Goal: Task Accomplishment & Management: Manage account settings

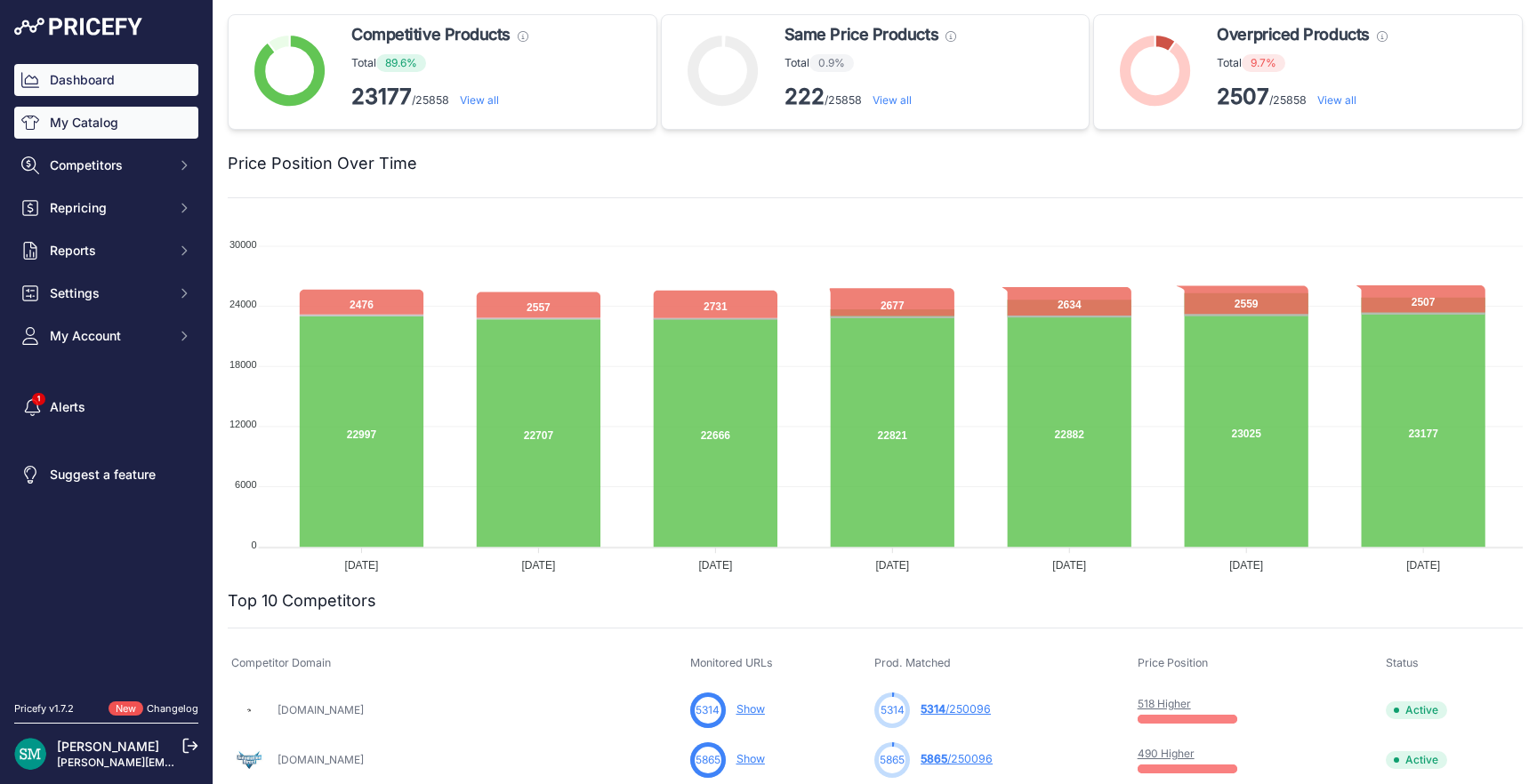
click at [80, 127] on link "My Catalog" at bounding box center [106, 123] width 184 height 32
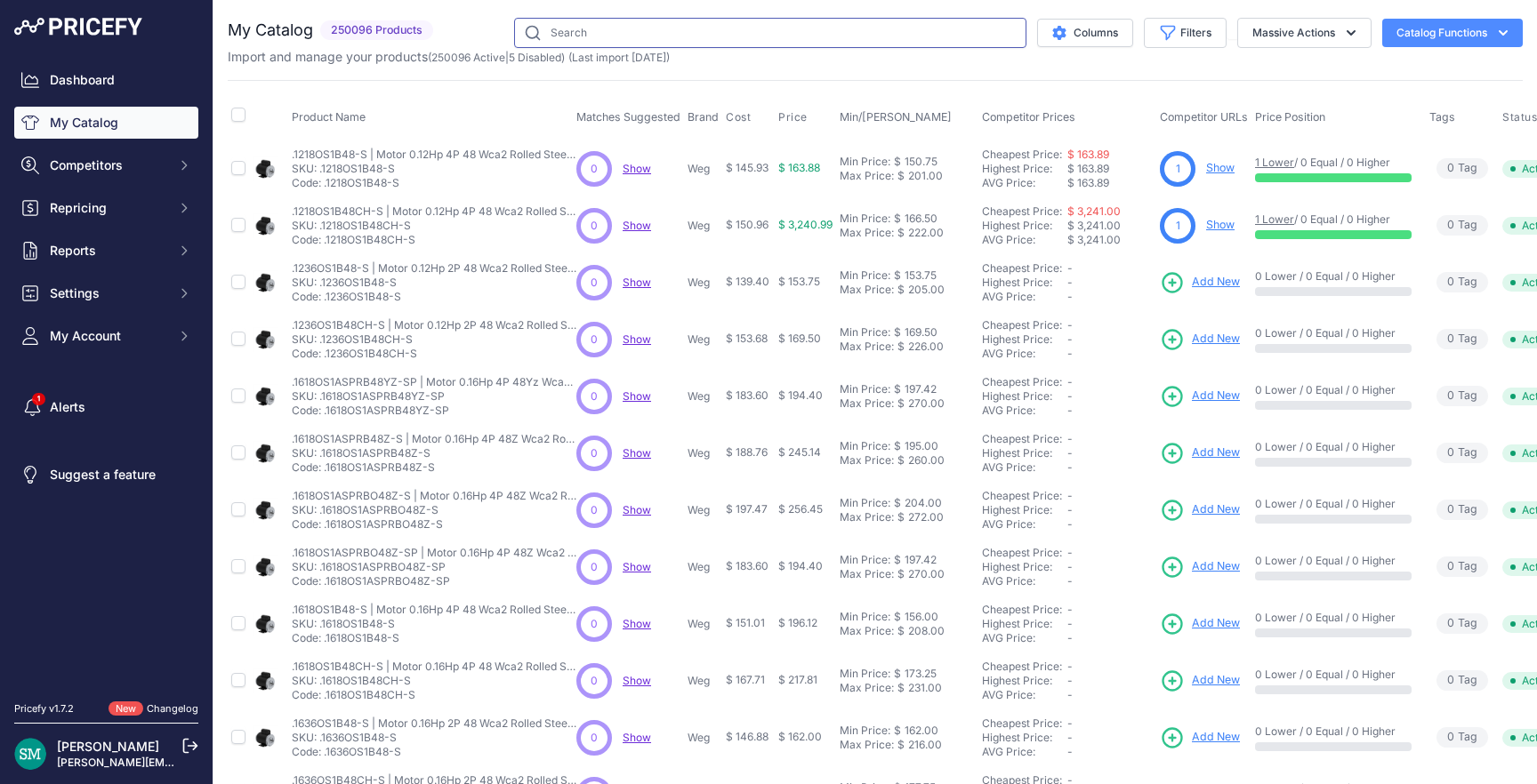
click at [579, 24] on input "text" at bounding box center [770, 33] width 512 height 30
paste input "AF1250-30-11-69"
type input "AF1250-30-11-69"
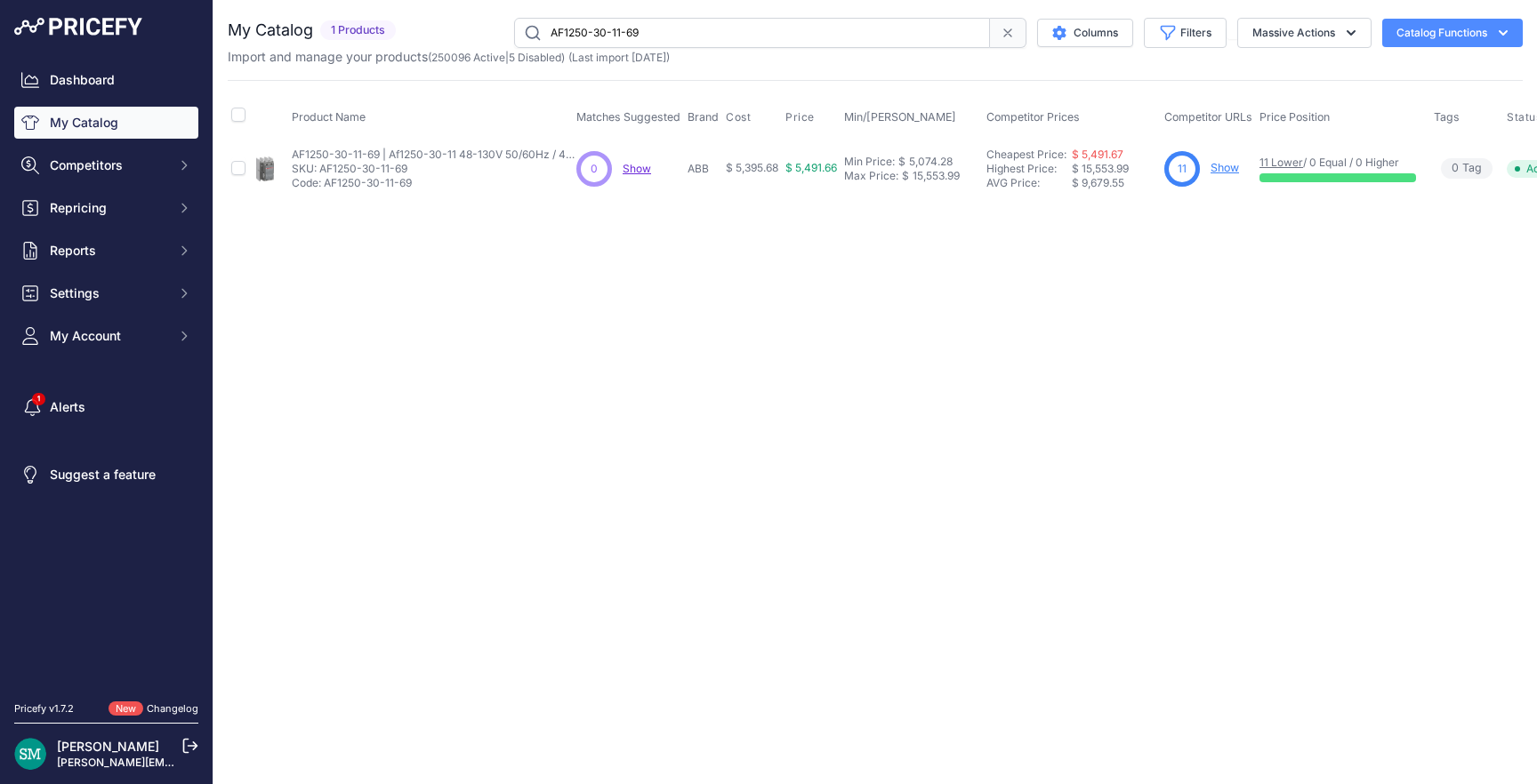
click at [754, 173] on span "$ 5,395.68" at bounding box center [752, 168] width 53 height 13
copy span "5,395.68"
click at [921, 157] on div "5,074.28" at bounding box center [928, 161] width 47 height 14
click at [921, 157] on input "5,074.28" at bounding box center [888, 162] width 89 height 30
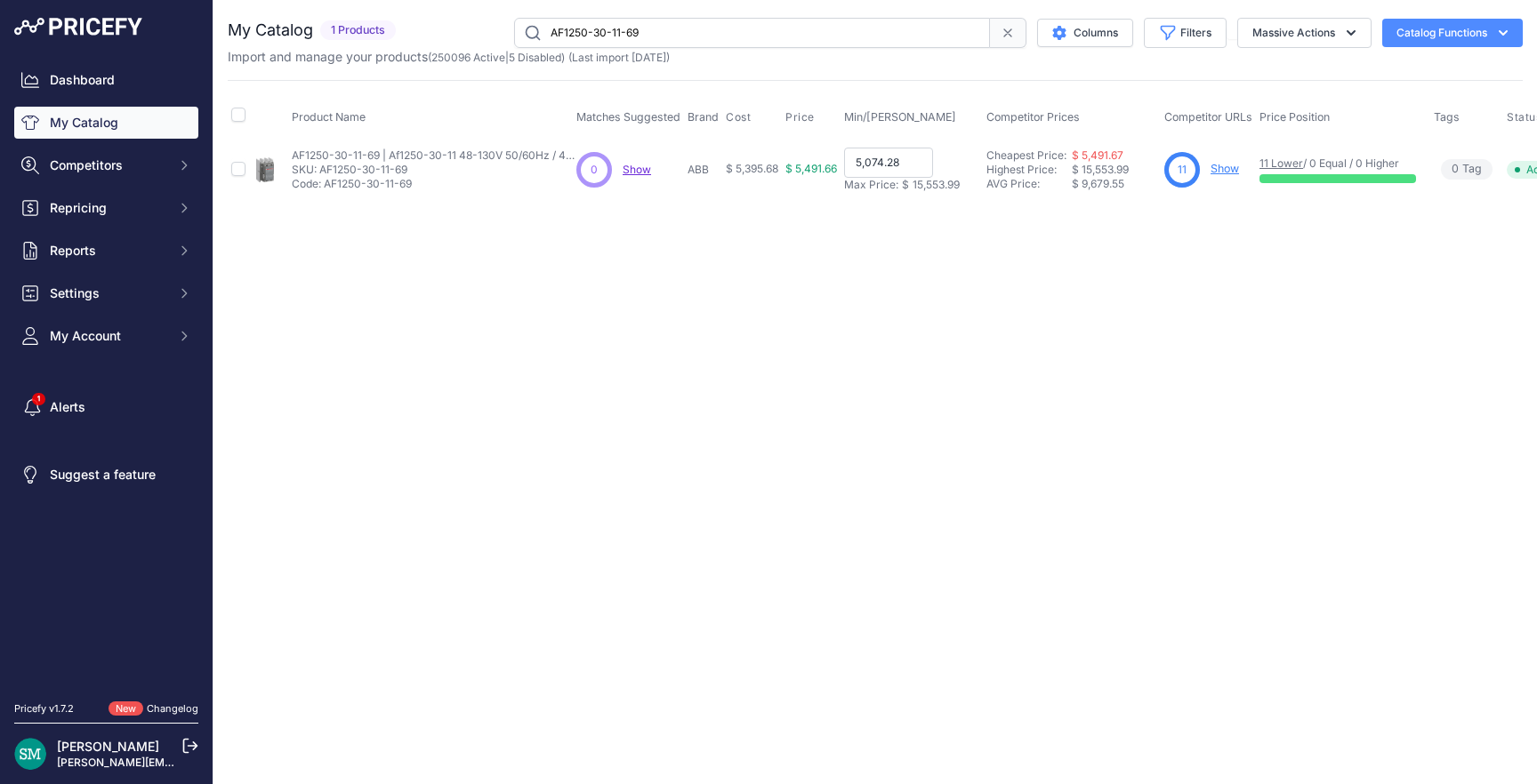
click at [921, 157] on input "5,074.28" at bounding box center [888, 162] width 89 height 30
paste input "395.6"
click at [874, 162] on input "5,395.68" at bounding box center [888, 162] width 89 height 30
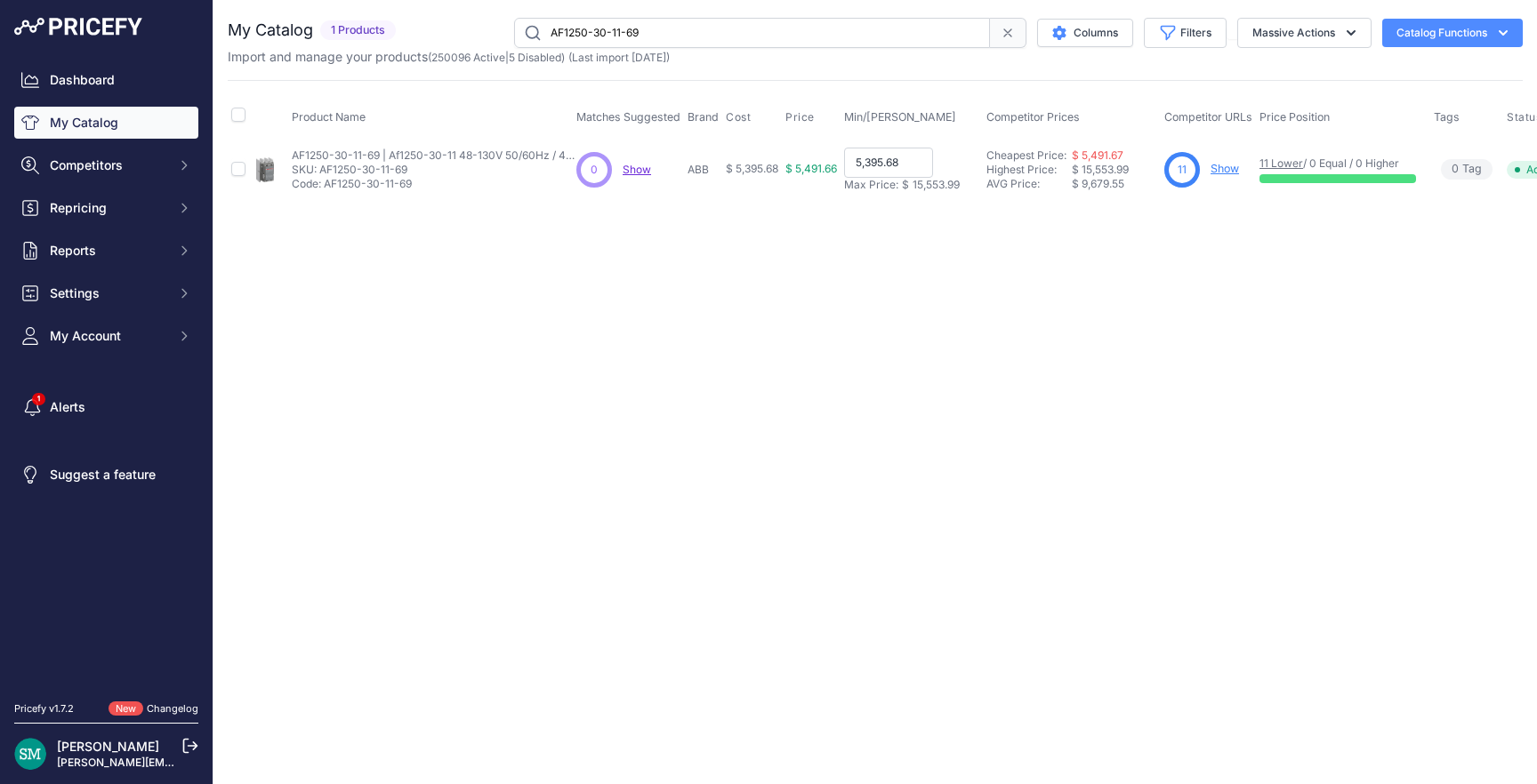
paste input "6,347.85"
type input "6,347.85"
click at [991, 271] on div "Close You are not connected to the internet." at bounding box center [875, 392] width 1323 height 784
click at [905, 175] on input "6,347.85" at bounding box center [888, 162] width 89 height 30
click at [1223, 167] on link "Show" at bounding box center [1225, 168] width 28 height 13
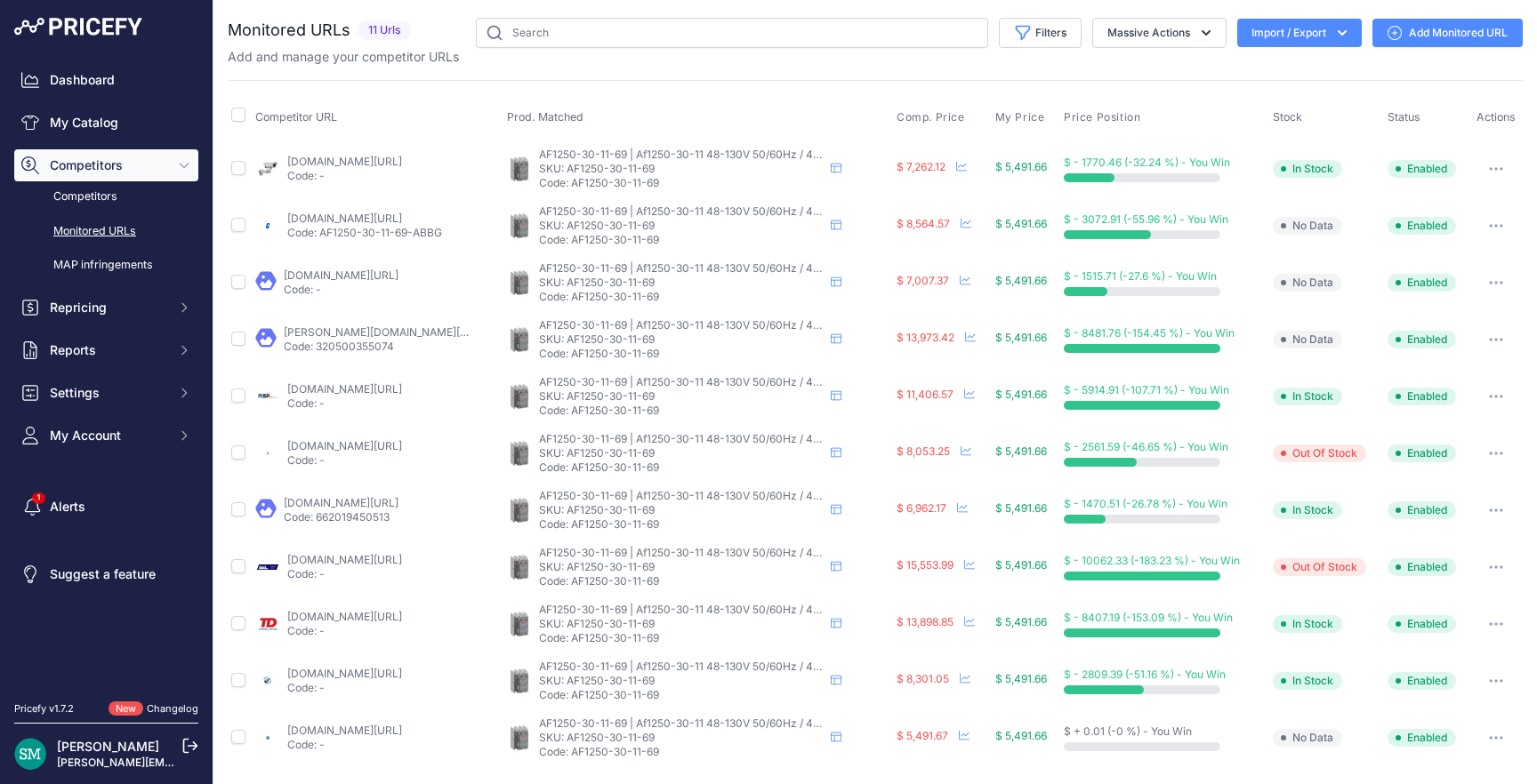
click at [385, 726] on link "[DOMAIN_NAME][URL]" at bounding box center [344, 730] width 115 height 13
click at [243, 732] on input "checkbox" at bounding box center [238, 737] width 14 height 14
checkbox input "true"
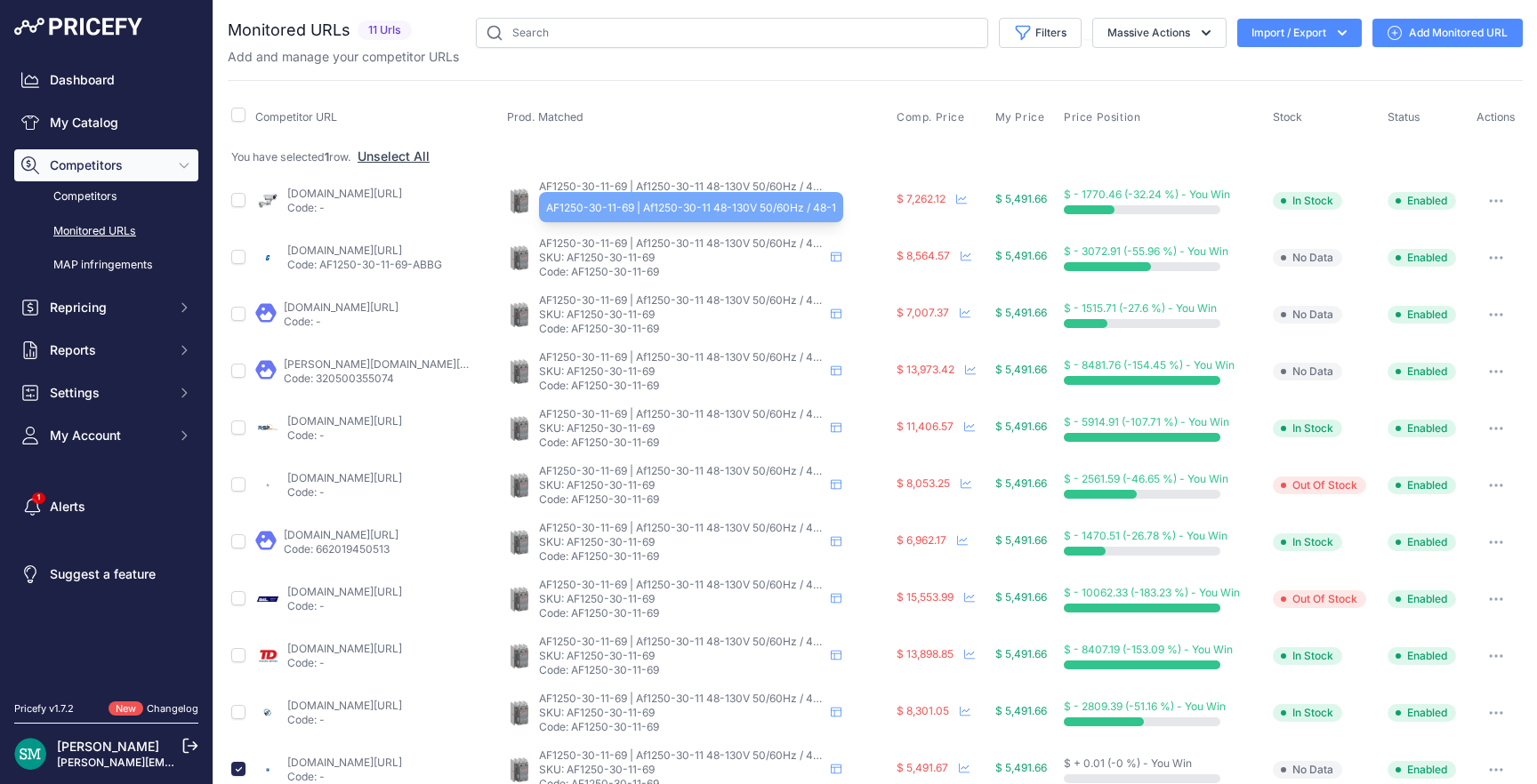
scroll to position [31, 0]
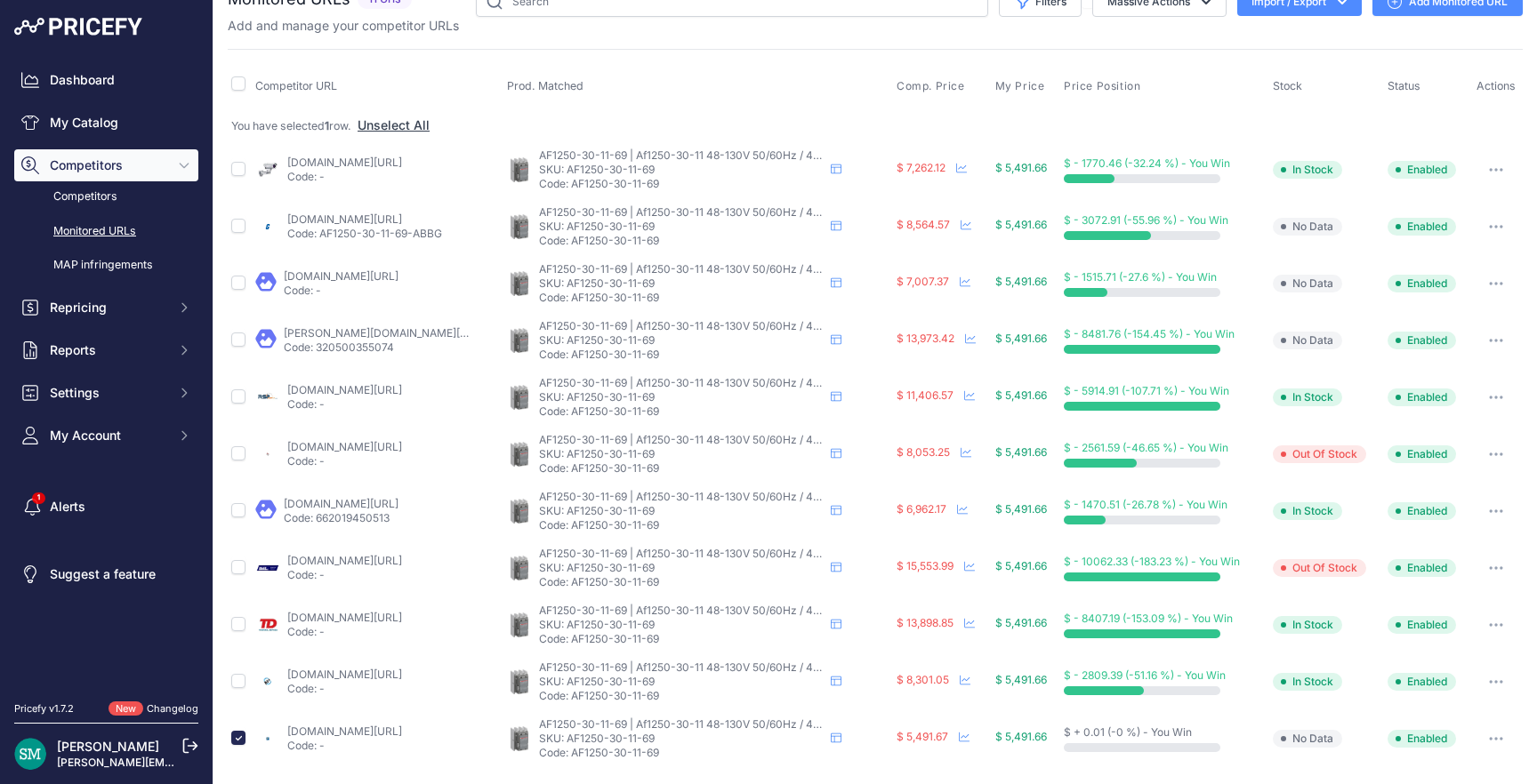
click at [1506, 744] on button "button" at bounding box center [1495, 739] width 36 height 25
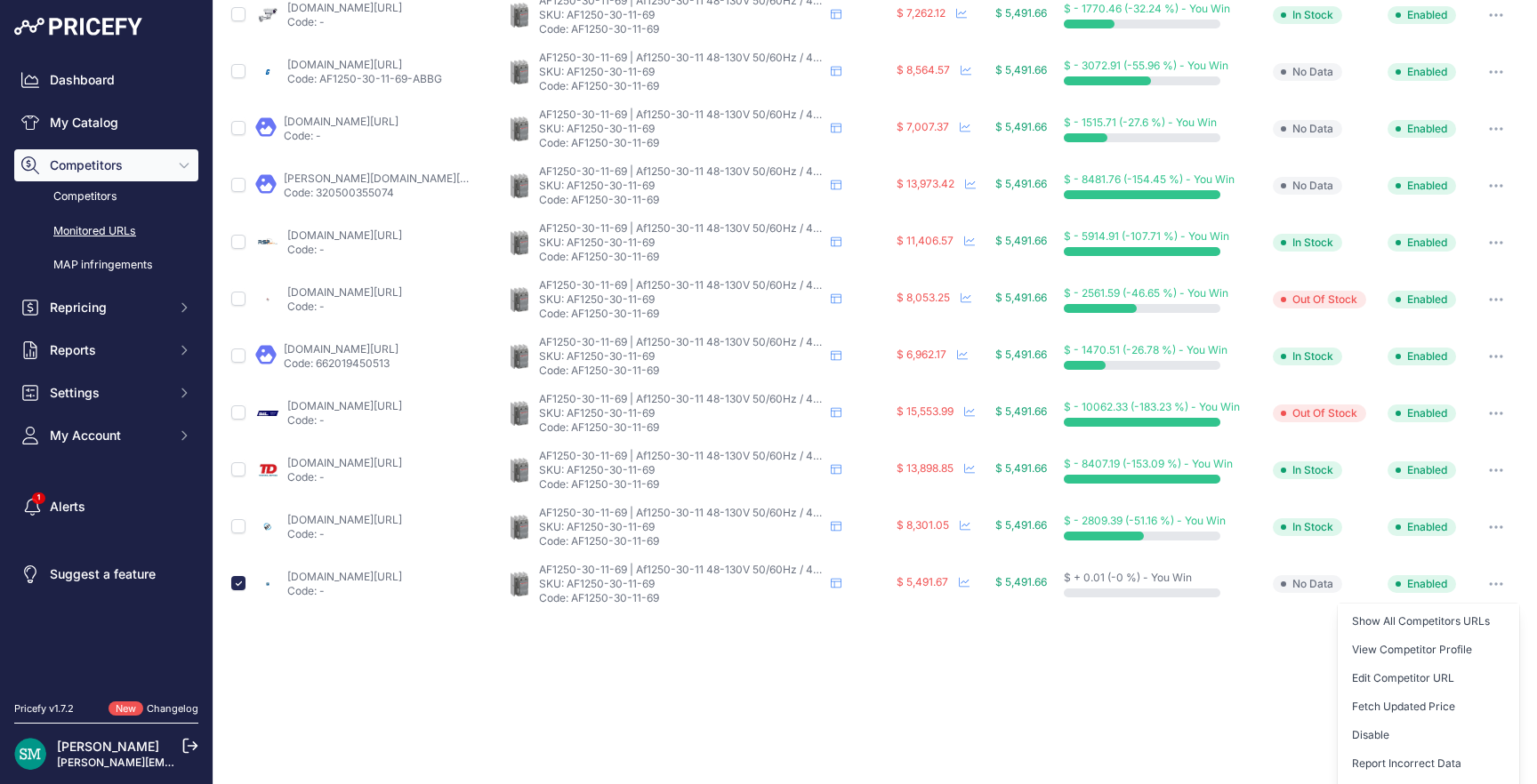
scroll to position [240, 0]
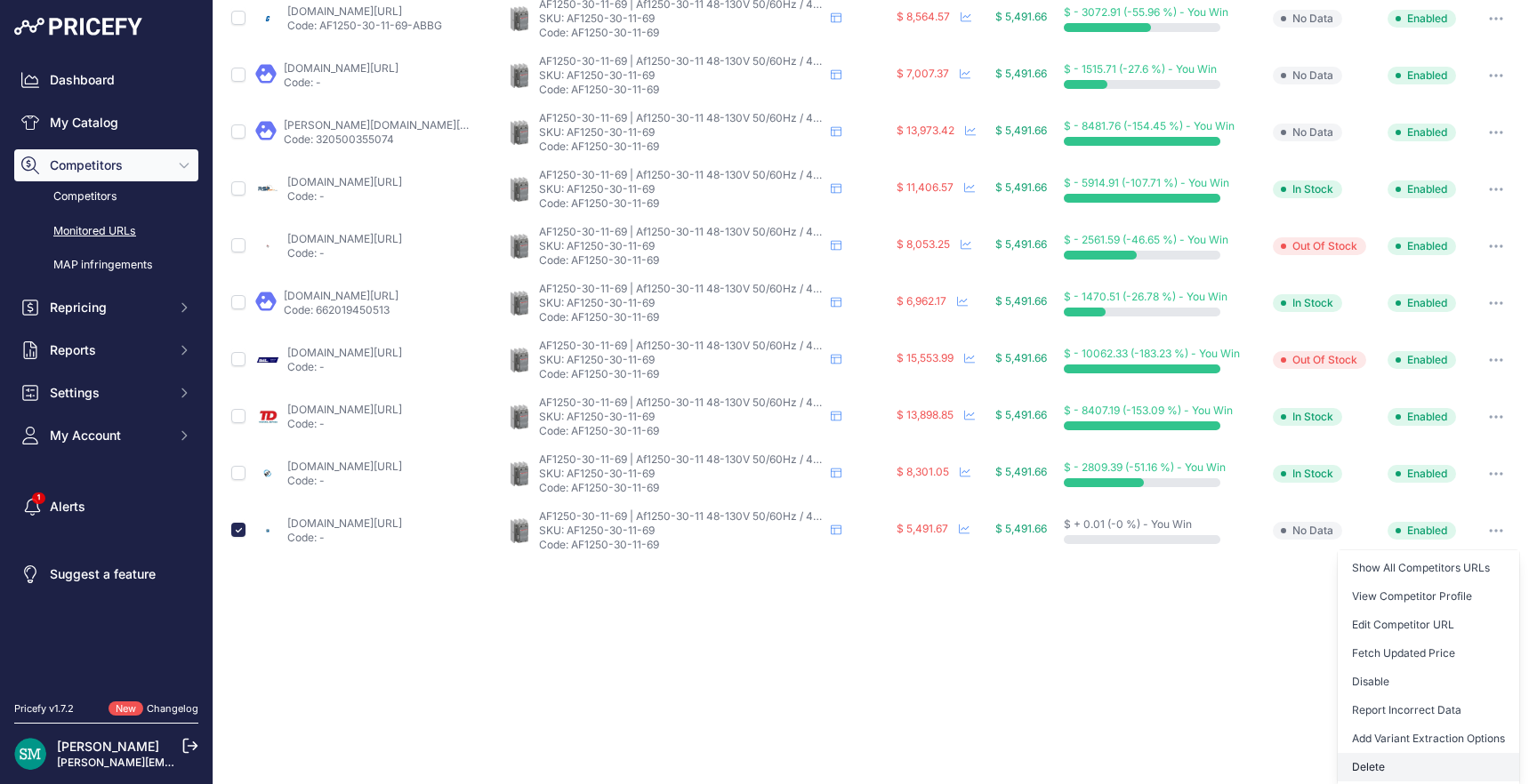
click at [1375, 761] on button "Delete" at bounding box center [1428, 767] width 181 height 28
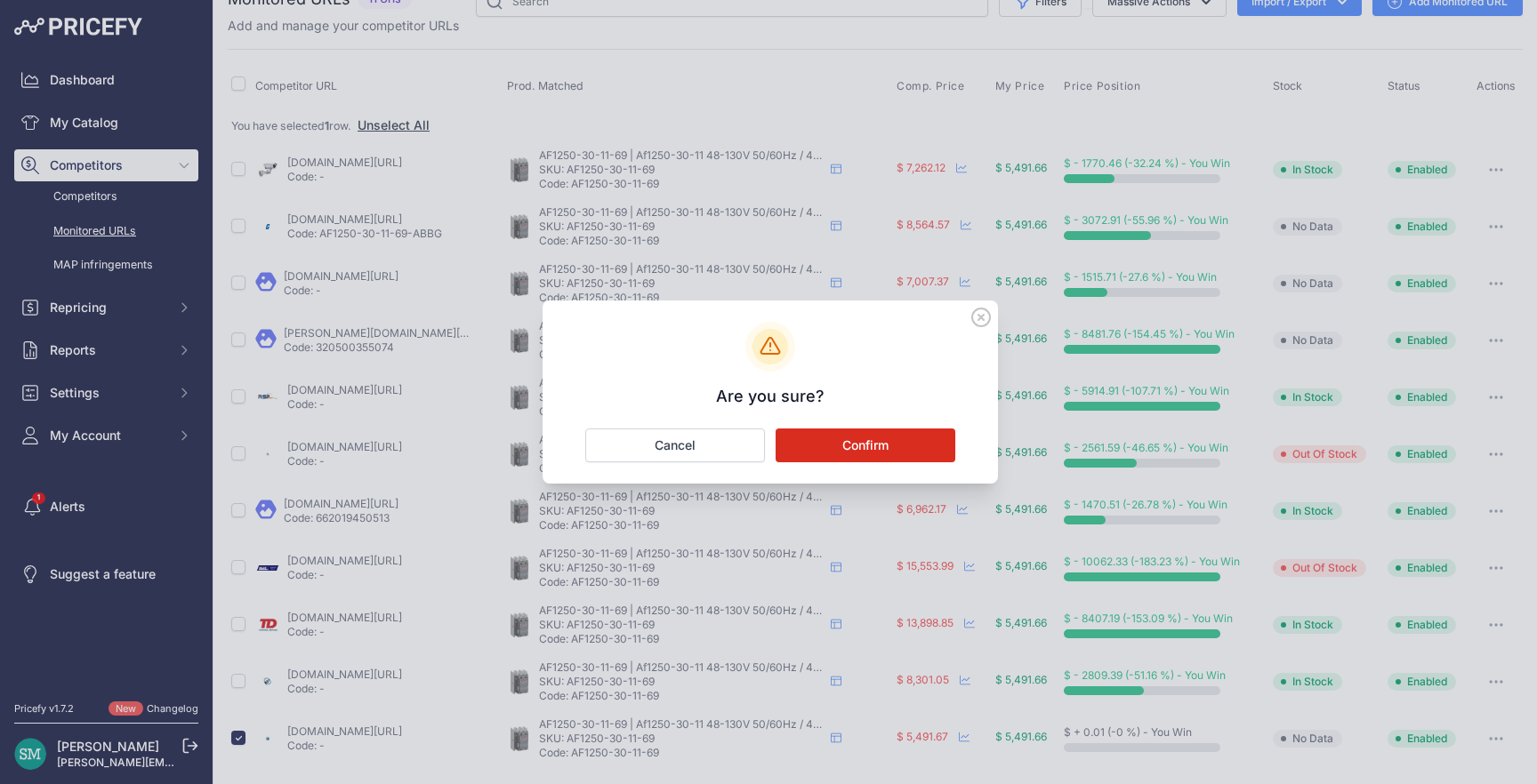
click at [876, 437] on button "Confirm" at bounding box center [865, 445] width 179 height 34
